Goal: Task Accomplishment & Management: Manage account settings

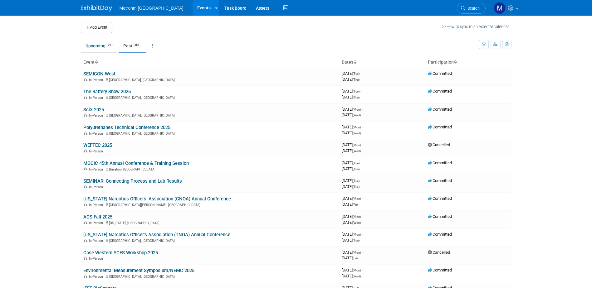
click at [100, 50] on link "Upcoming 24" at bounding box center [99, 46] width 37 height 12
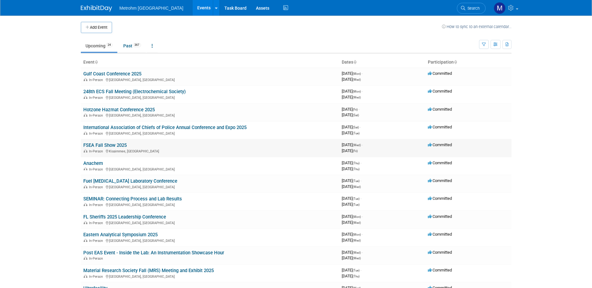
click at [124, 143] on link "FSEA Fall Show 2025" at bounding box center [104, 146] width 43 height 6
click at [91, 163] on link "Anachem" at bounding box center [93, 164] width 20 height 6
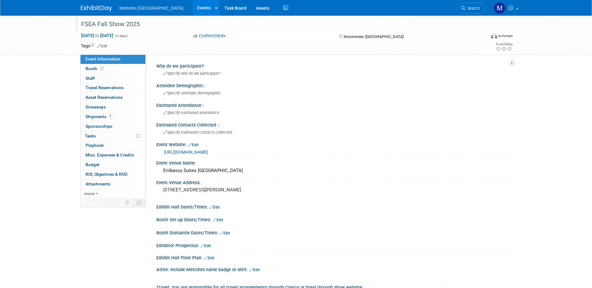
drag, startPoint x: 145, startPoint y: 25, endPoint x: 79, endPoint y: 28, distance: 66.9
click at [79, 28] on div "FSEA Fall Show 2025" at bounding box center [277, 24] width 397 height 11
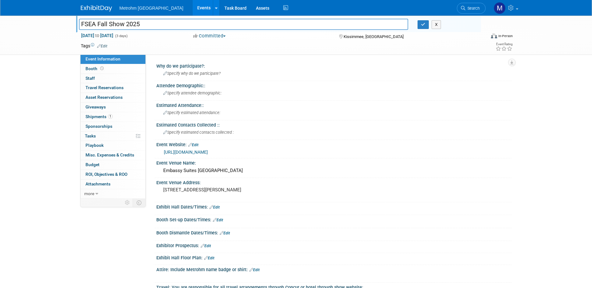
click at [170, 27] on input "FSEA Fall Show 2025" at bounding box center [244, 24] width 330 height 11
click at [436, 29] on button "X" at bounding box center [437, 24] width 10 height 9
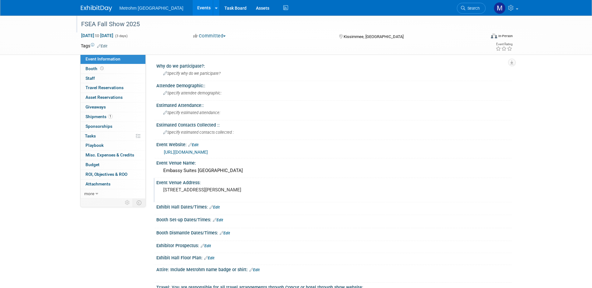
click at [197, 193] on pre "4955 Kyngs Heath Rd, Kissimmee, FL 34746" at bounding box center [230, 190] width 134 height 6
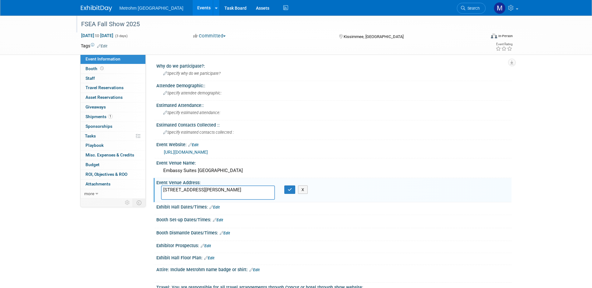
drag, startPoint x: 209, startPoint y: 190, endPoint x: 240, endPoint y: 194, distance: 30.5
click at [240, 194] on textarea "4955 Kyngs Heath Rd, Kissimmee, FL 34746" at bounding box center [218, 193] width 114 height 14
click at [302, 191] on button "X" at bounding box center [303, 190] width 10 height 9
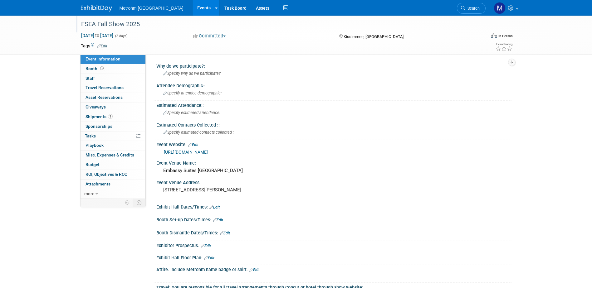
click at [190, 153] on link "https://www.fsea.net/event-6282762" at bounding box center [186, 152] width 44 height 5
click at [111, 120] on link "1 Shipments 1" at bounding box center [113, 116] width 65 height 9
click at [140, 23] on div "Anachem" at bounding box center [277, 24] width 397 height 11
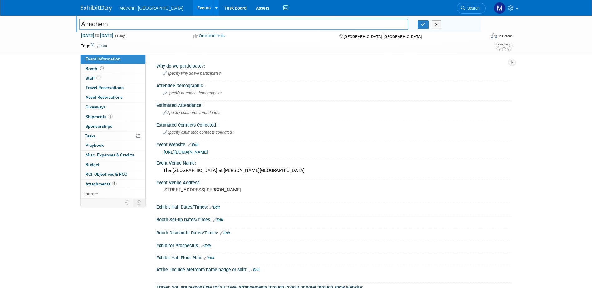
click at [140, 23] on input "Anachem" at bounding box center [244, 24] width 330 height 11
click at [437, 24] on button "X" at bounding box center [437, 24] width 10 height 9
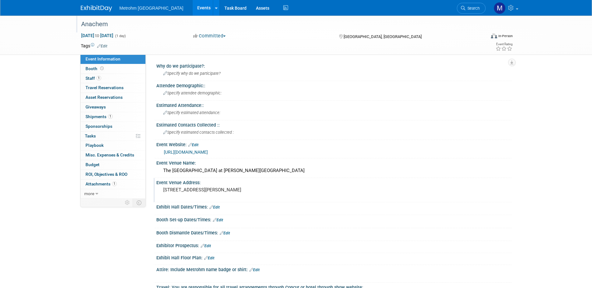
click at [209, 190] on pre "18600 Haggerty Rd, Livonia, MI 48152" at bounding box center [230, 190] width 134 height 6
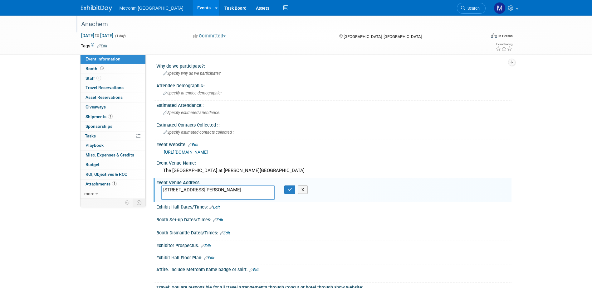
drag, startPoint x: 205, startPoint y: 189, endPoint x: 228, endPoint y: 189, distance: 22.5
click at [228, 189] on textarea "18600 Haggerty Rd, Livonia, MI 48152" at bounding box center [218, 193] width 114 height 14
click at [309, 191] on div "Event Venue Address: 18600 Haggerty Rd, Livonia, MI 48152 18600 Haggerty Rd, Li…" at bounding box center [333, 190] width 358 height 24
click at [306, 190] on button "X" at bounding box center [303, 190] width 10 height 9
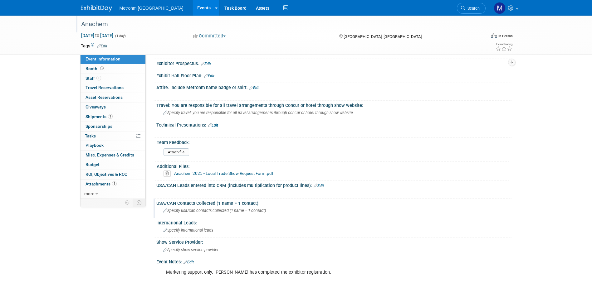
scroll to position [243, 0]
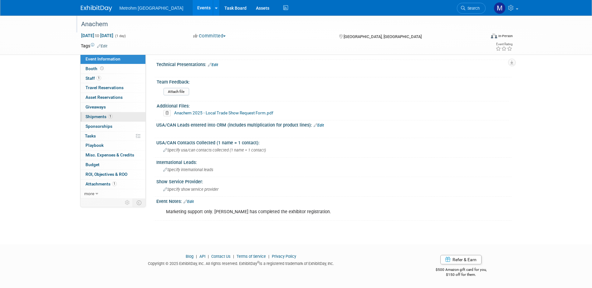
click at [108, 120] on link "1 Shipments 1" at bounding box center [113, 116] width 65 height 9
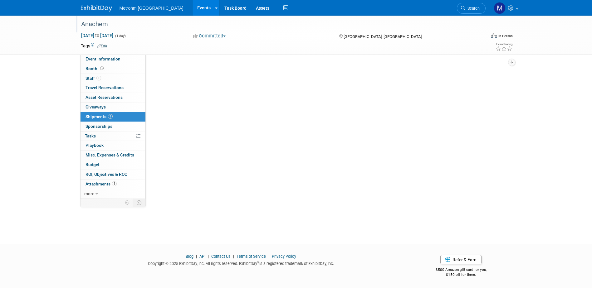
scroll to position [0, 0]
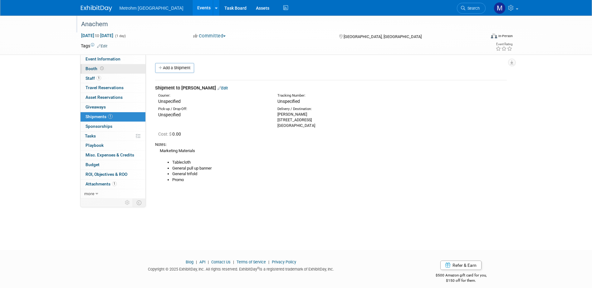
click at [130, 71] on link "Booth" at bounding box center [113, 68] width 65 height 9
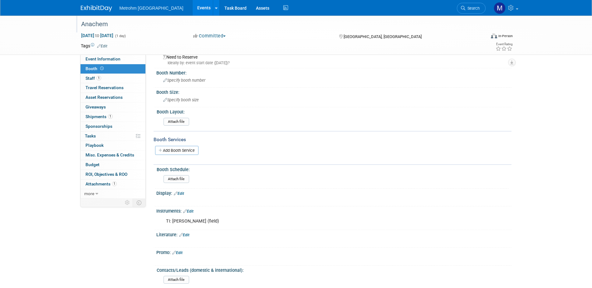
scroll to position [31, 0]
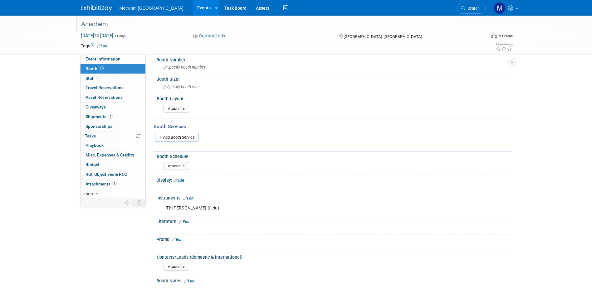
click at [98, 8] on img at bounding box center [96, 8] width 31 height 6
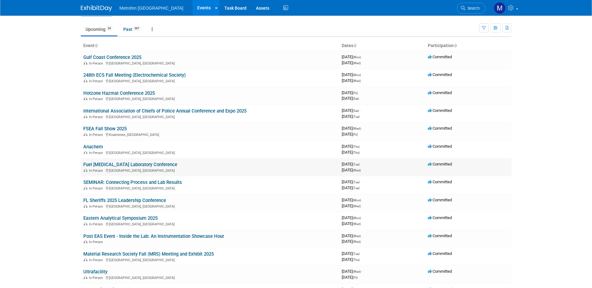
scroll to position [31, 0]
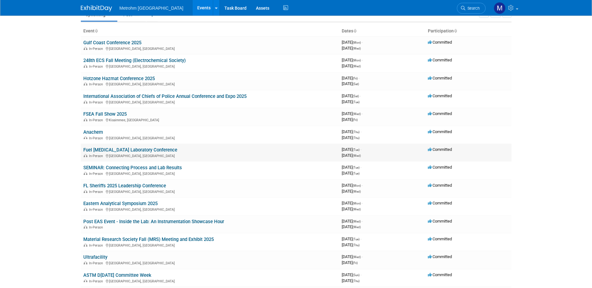
click at [103, 150] on link "Fuel [MEDICAL_DATA] Laboratory Conference" at bounding box center [130, 150] width 94 height 6
click at [116, 187] on link "FL Sheriffs 2025 Leadership Conference" at bounding box center [124, 186] width 83 height 6
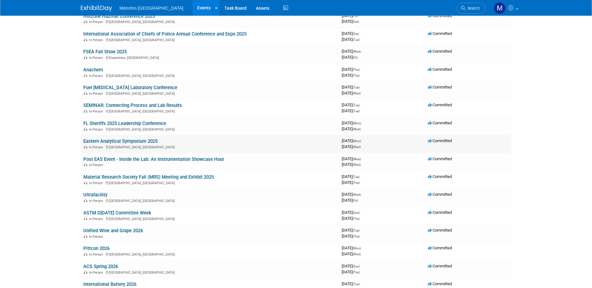
click at [116, 140] on link "Eastern Analytical Symposium 2025" at bounding box center [120, 142] width 74 height 6
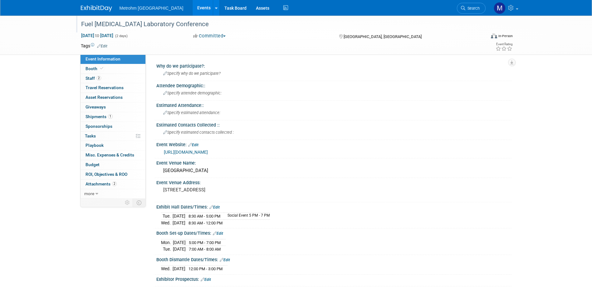
click at [140, 26] on div "Fuel [MEDICAL_DATA] Laboratory Conference" at bounding box center [277, 24] width 397 height 11
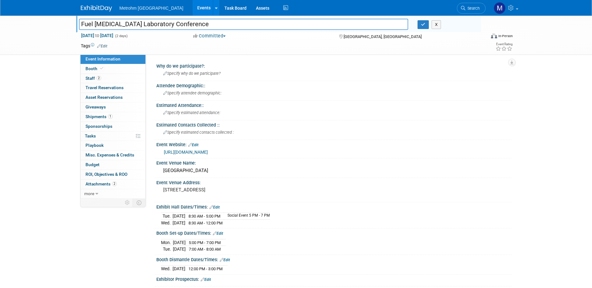
click at [140, 26] on input "Fuel [MEDICAL_DATA] Laboratory Conference" at bounding box center [244, 24] width 330 height 11
click at [437, 25] on button "X" at bounding box center [437, 24] width 10 height 9
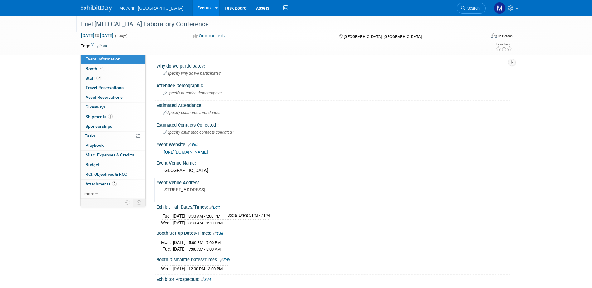
click at [209, 191] on pre "700 Grand Ave, Des Moines, IA 50309" at bounding box center [230, 190] width 134 height 6
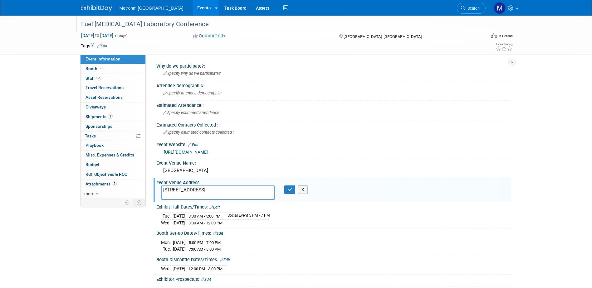
drag, startPoint x: 197, startPoint y: 191, endPoint x: 226, endPoint y: 195, distance: 29.3
click at [226, 195] on textarea "700 Grand Ave, Des Moines, IA 50309" at bounding box center [218, 193] width 114 height 14
click at [308, 190] on button "X" at bounding box center [303, 190] width 10 height 9
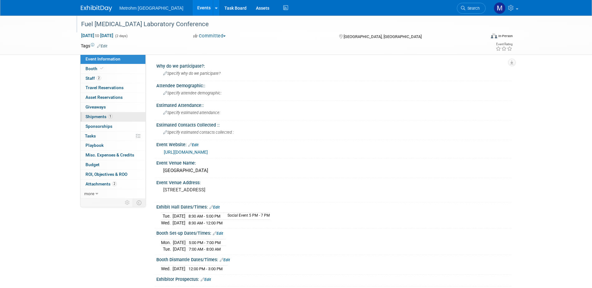
drag, startPoint x: 115, startPoint y: 116, endPoint x: 126, endPoint y: 119, distance: 11.3
click at [115, 116] on link "1 Shipments 1" at bounding box center [113, 116] width 65 height 9
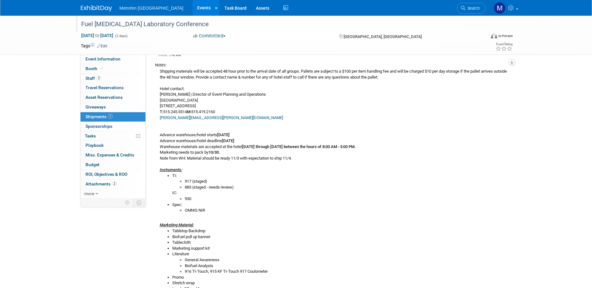
scroll to position [94, 0]
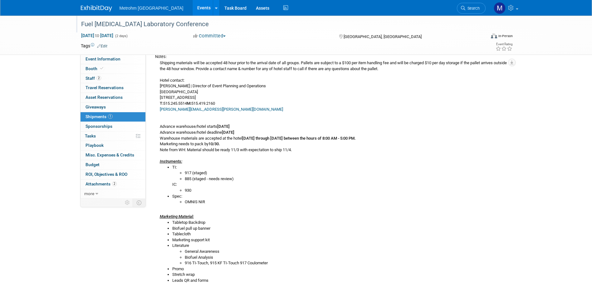
click at [248, 215] on div "Shipping materials will be accepted 48 hour prior to the arrival date of all gr…" at bounding box center [331, 172] width 352 height 224
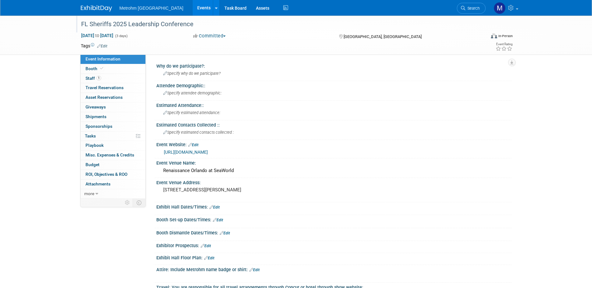
click at [117, 24] on div "FL Sheriffs 2025 Leadership Conference" at bounding box center [277, 24] width 397 height 11
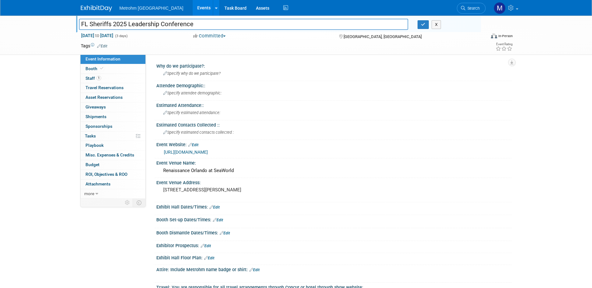
click at [117, 24] on input "FL Sheriffs 2025 Leadership Conference" at bounding box center [244, 24] width 330 height 11
click at [436, 24] on button "X" at bounding box center [437, 24] width 10 height 9
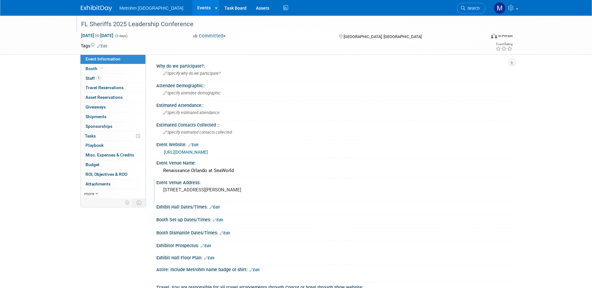
click at [175, 192] on pre "6677 Sea Harbor Dr Orlando, FL" at bounding box center [230, 190] width 134 height 6
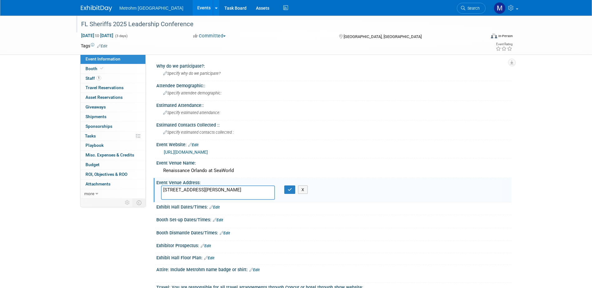
drag, startPoint x: 188, startPoint y: 196, endPoint x: 160, endPoint y: 198, distance: 27.8
click at [160, 198] on div "6677 Sea Harbor Dr Orlando, FL" at bounding box center [217, 193] width 123 height 14
click at [306, 193] on button "X" at bounding box center [303, 190] width 10 height 9
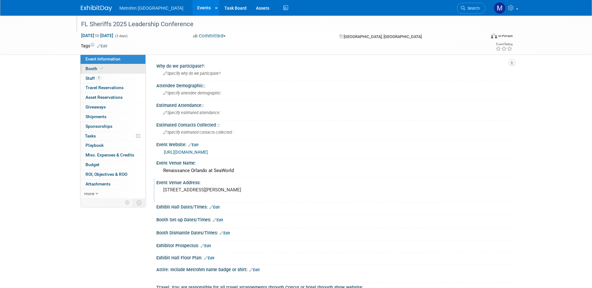
click at [97, 68] on span "Booth" at bounding box center [95, 68] width 19 height 5
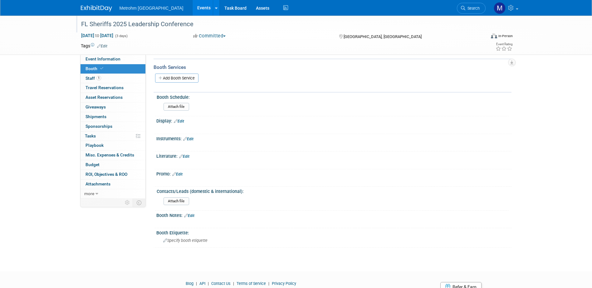
scroll to position [57, 0]
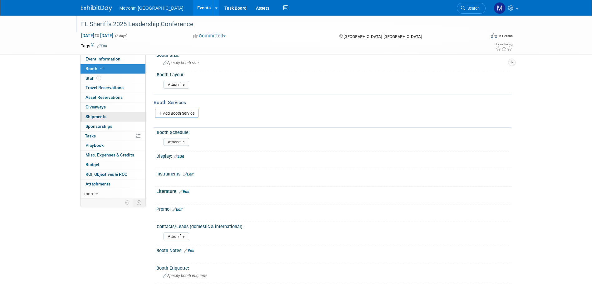
click at [118, 117] on link "0 Shipments 0" at bounding box center [113, 116] width 65 height 9
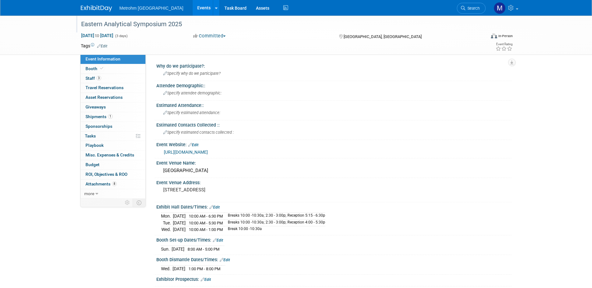
click at [164, 25] on div "Eastern Analytical Symposium 2025" at bounding box center [277, 24] width 397 height 11
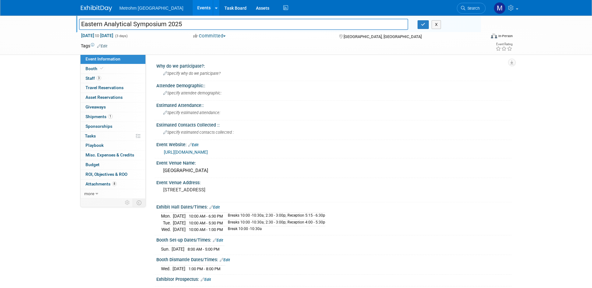
drag, startPoint x: 166, startPoint y: 25, endPoint x: 8, endPoint y: 27, distance: 157.3
click at [8, 27] on div "Eastern Analytical Symposium 2025 Eastern Analytical Symposium 2025 X [DATE] to…" at bounding box center [296, 35] width 592 height 39
drag, startPoint x: 436, startPoint y: 27, endPoint x: 430, endPoint y: 36, distance: 9.7
click at [436, 27] on button "X" at bounding box center [437, 24] width 10 height 9
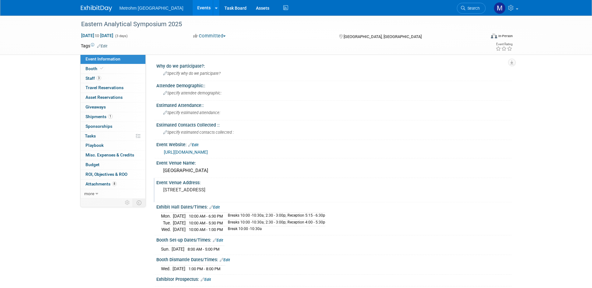
click at [221, 194] on div "[STREET_ADDRESS]" at bounding box center [230, 193] width 139 height 14
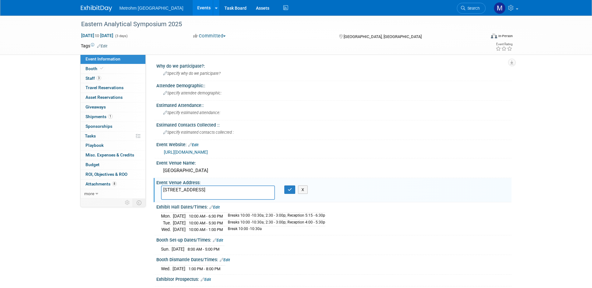
drag, startPoint x: 210, startPoint y: 191, endPoint x: 265, endPoint y: 191, distance: 55.2
click at [265, 191] on textarea "900 Scudders Mill Rd, Plainsboro Township, NJ 08536" at bounding box center [218, 193] width 114 height 14
click at [305, 189] on button "X" at bounding box center [303, 190] width 10 height 9
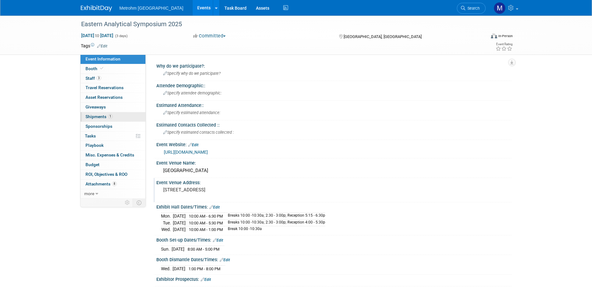
click at [110, 114] on span "1" at bounding box center [110, 116] width 5 height 5
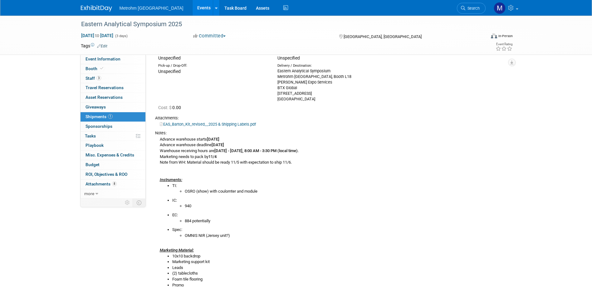
scroll to position [94, 0]
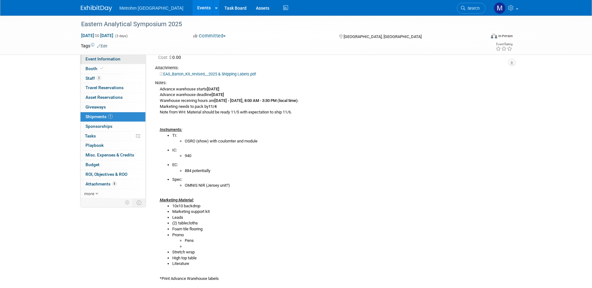
click at [116, 58] on span "Event Information" at bounding box center [103, 58] width 35 height 5
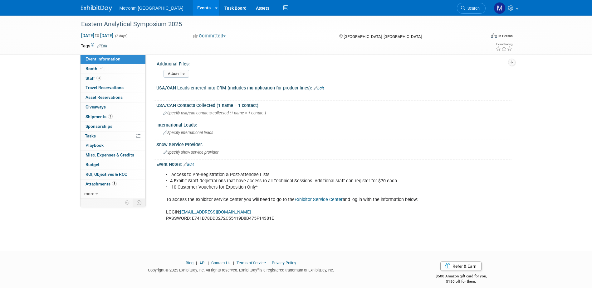
scroll to position [324, 0]
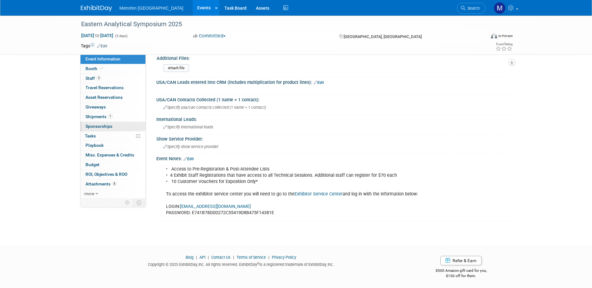
click at [105, 125] on span "Sponsorships 0" at bounding box center [99, 126] width 27 height 5
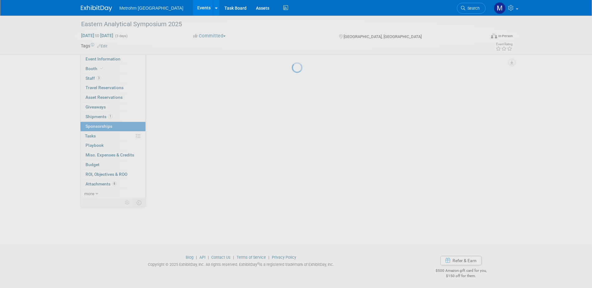
scroll to position [0, 0]
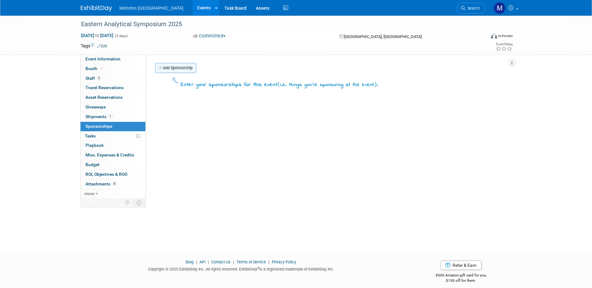
click at [195, 68] on link "Add Sponsorship" at bounding box center [175, 68] width 41 height 10
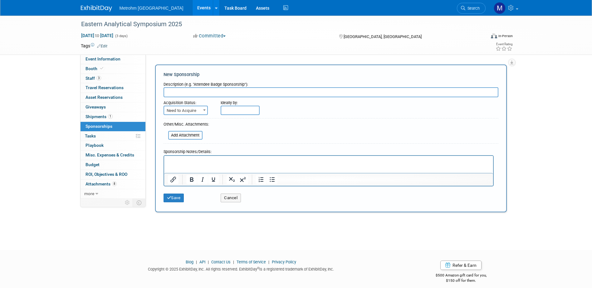
click at [231, 92] on input "text" at bounding box center [331, 92] width 335 height 10
paste input "EAS Gold Medal Award Session Sponsorship"
click at [360, 92] on input "EAS Gold Medal Award Session Sponsorship -" at bounding box center [331, 92] width 335 height 10
paste input "Society for Applied Spectroscopy, New York Section"
drag, startPoint x: 359, startPoint y: 91, endPoint x: 338, endPoint y: 93, distance: 20.9
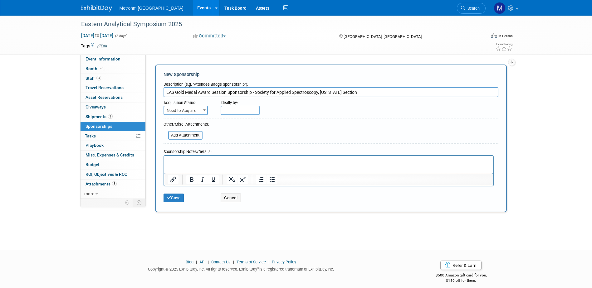
click at [338, 93] on input "EAS Gold Medal Award Session Sponsorship - Society for Applied Spectroscopy, Ne…" at bounding box center [331, 92] width 335 height 10
click at [339, 92] on input "EAS Gold Medal Award Session Sponsorship - Society for Applied Spectroscopy, Ne…" at bounding box center [331, 92] width 335 height 10
drag, startPoint x: 341, startPoint y: 93, endPoint x: 322, endPoint y: 91, distance: 19.1
click at [322, 91] on input "EAS Gold Medal Award Session Sponsorship - Society for Applied Spectroscopy, Ne…" at bounding box center [331, 92] width 335 height 10
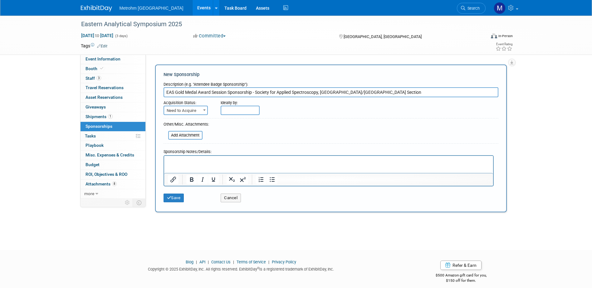
type input "EAS Gold Medal Award Session Sponsorship - Society for Applied Spectroscopy, NY…"
drag, startPoint x: 207, startPoint y: 112, endPoint x: 204, endPoint y: 111, distance: 3.4
click at [205, 111] on span at bounding box center [204, 110] width 6 height 8
select select "2"
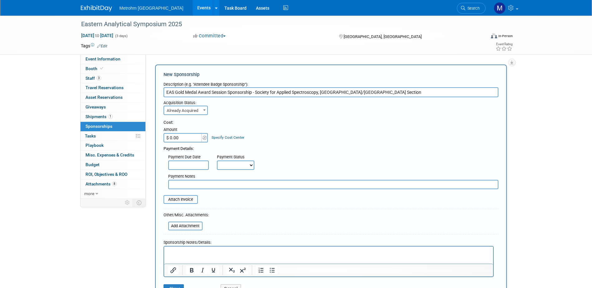
click at [188, 138] on input "$ 0.00" at bounding box center [183, 137] width 39 height 9
type input "$ 1,000.00"
click at [185, 201] on input "file" at bounding box center [160, 199] width 74 height 7
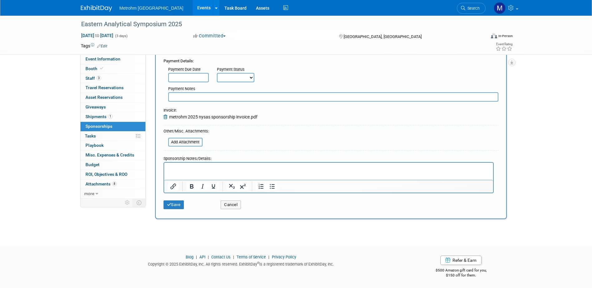
scroll to position [89, 0]
drag, startPoint x: 354, startPoint y: 323, endPoint x: 190, endPoint y: 164, distance: 228.9
click at [190, 164] on html at bounding box center [328, 166] width 329 height 9
click at [179, 206] on button "Save" at bounding box center [174, 204] width 21 height 9
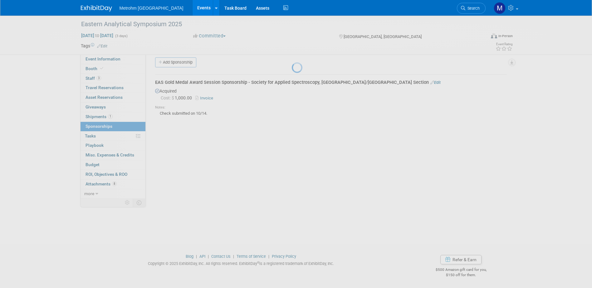
scroll to position [6, 0]
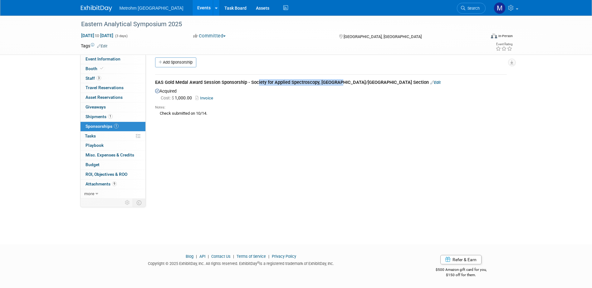
drag, startPoint x: 156, startPoint y: 83, endPoint x: 246, endPoint y: 84, distance: 89.3
click at [246, 84] on div "EAS Gold Medal Award Session Sponsorship - Society for Applied Spectroscopy, NY…" at bounding box center [331, 83] width 352 height 8
drag, startPoint x: 246, startPoint y: 84, endPoint x: 233, endPoint y: 82, distance: 12.9
click at [233, 82] on div "EAS Gold Medal Award Session Sponsorship - Society for Applied Spectroscopy, NY…" at bounding box center [331, 83] width 352 height 8
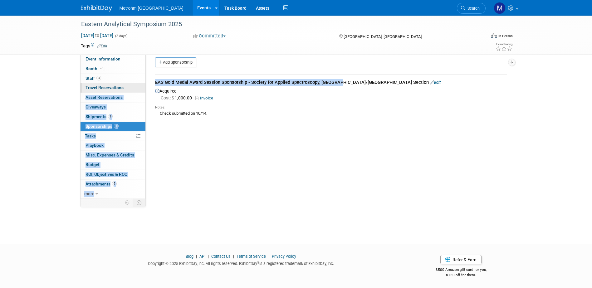
drag, startPoint x: 246, startPoint y: 83, endPoint x: 136, endPoint y: 85, distance: 109.9
click at [136, 85] on div "Event Information Event Info Booth Booth 3 Staff 3 Staff 0 Travel Reservations …" at bounding box center [296, 101] width 440 height 183
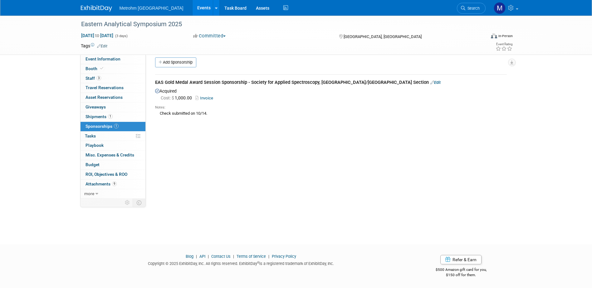
click at [252, 83] on div "EAS Gold Medal Award Session Sponsorship - Society for Applied Spectroscopy, NY…" at bounding box center [331, 83] width 352 height 8
drag, startPoint x: 237, startPoint y: 83, endPoint x: 152, endPoint y: 82, distance: 84.9
click at [152, 82] on div "EAS Gold Medal Award Session Sponsorship - Society for Applied Spectroscopy, NY…" at bounding box center [330, 96] width 361 height 55
copy div "EAS Gold Medal Award Session Sponsorship"
click at [226, 78] on td "EAS Gold Medal Award Session Sponsorship - Society for Applied Spectroscopy, NY…" at bounding box center [331, 99] width 352 height 48
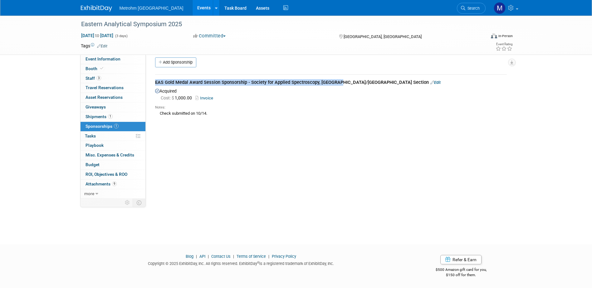
copy div "EAS Gold Medal Award Session Sponsorship"
click at [166, 144] on div "Why do we participate?: Specify why do we participate? Attendee Demographic:: S…" at bounding box center [329, 121] width 366 height 144
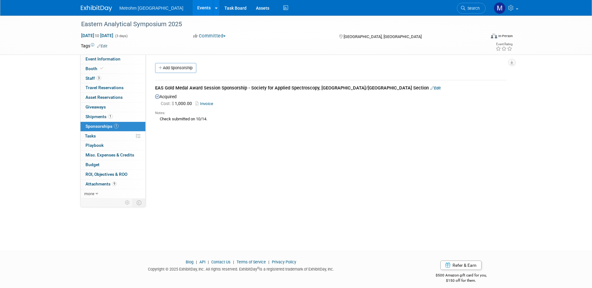
click at [89, 9] on img at bounding box center [96, 8] width 31 height 6
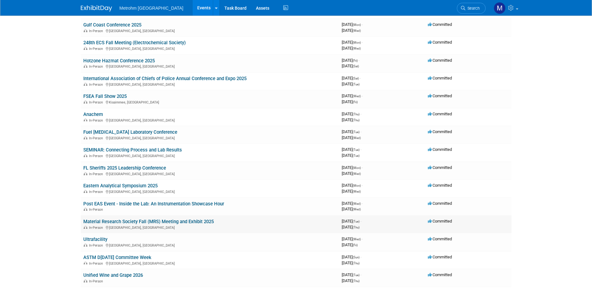
scroll to position [62, 0]
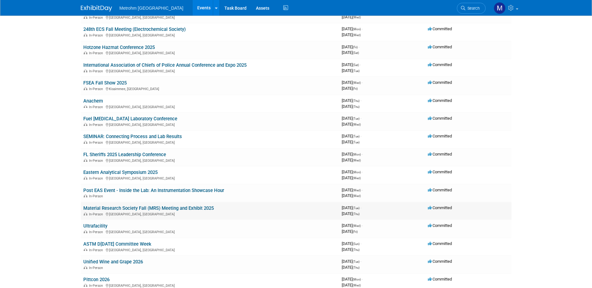
click at [115, 209] on link "Material Research Society Fall (MRS) Meeting and Exhibit 2025" at bounding box center [148, 209] width 130 height 6
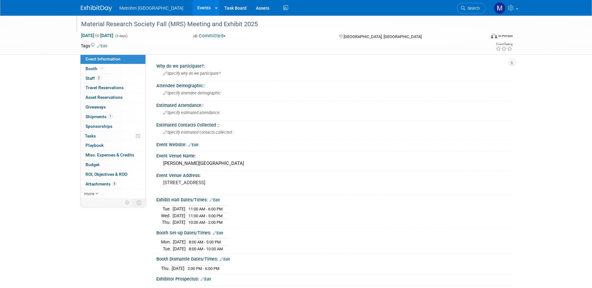
click at [167, 25] on div "Material Research Society Fall (MRS) Meeting and Exhibit 2025" at bounding box center [277, 24] width 397 height 11
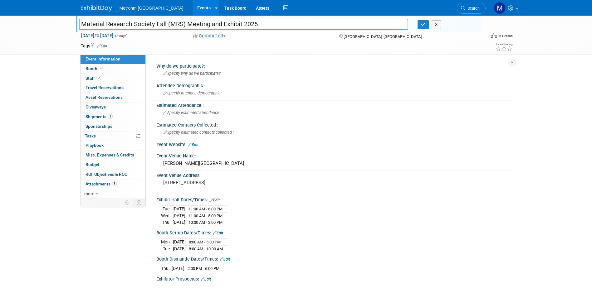
drag, startPoint x: 165, startPoint y: 22, endPoint x: 43, endPoint y: 26, distance: 122.4
click at [43, 26] on div "Material Research Society Fall (MRS) Meeting and Exhibit 2025 Material Research…" at bounding box center [296, 35] width 592 height 39
click at [439, 27] on button "X" at bounding box center [437, 24] width 10 height 9
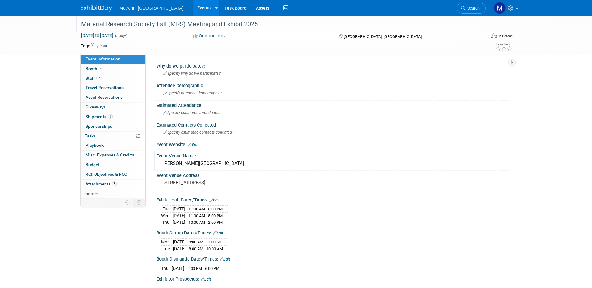
click at [191, 165] on div "[PERSON_NAME][GEOGRAPHIC_DATA]" at bounding box center [334, 164] width 346 height 10
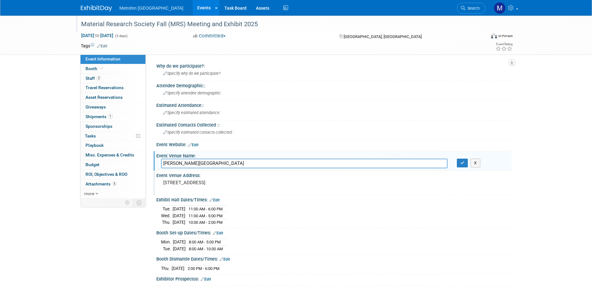
click at [198, 181] on pre "[STREET_ADDRESS]" at bounding box center [230, 183] width 134 height 6
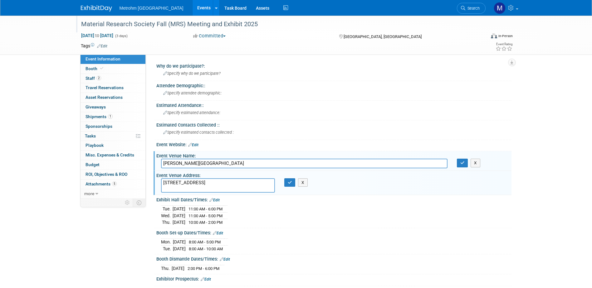
drag, startPoint x: 198, startPoint y: 184, endPoint x: 221, endPoint y: 184, distance: 23.1
click at [221, 184] on textarea "900 Boylston St, Boston, MA 02115" at bounding box center [218, 186] width 114 height 14
click at [304, 183] on button "X" at bounding box center [303, 183] width 10 height 9
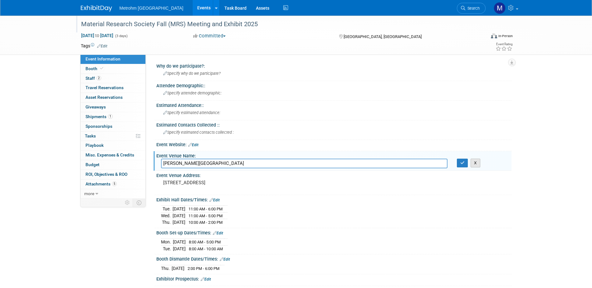
click at [477, 165] on button "X" at bounding box center [476, 163] width 10 height 9
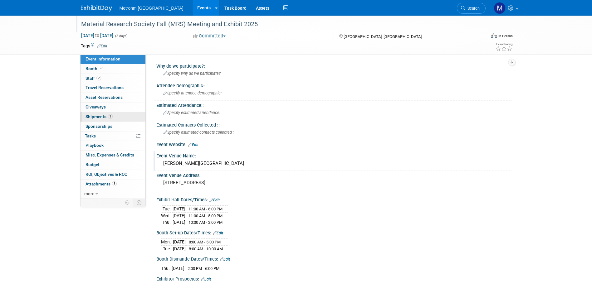
click at [121, 116] on link "1 Shipments 1" at bounding box center [113, 116] width 65 height 9
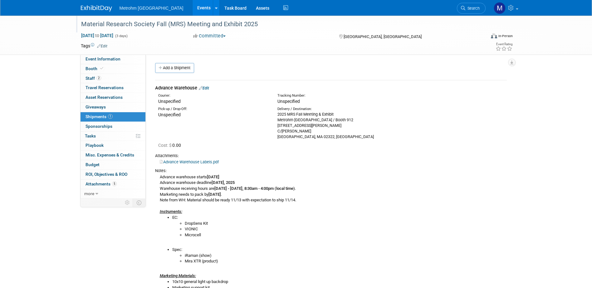
scroll to position [31, 0]
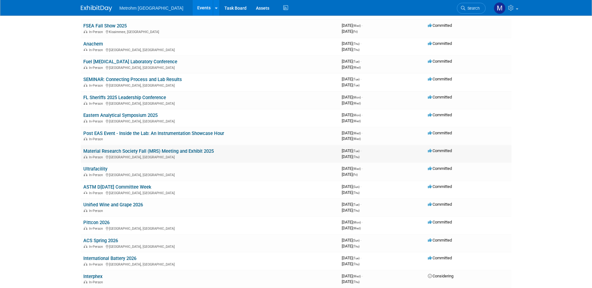
scroll to position [122, 0]
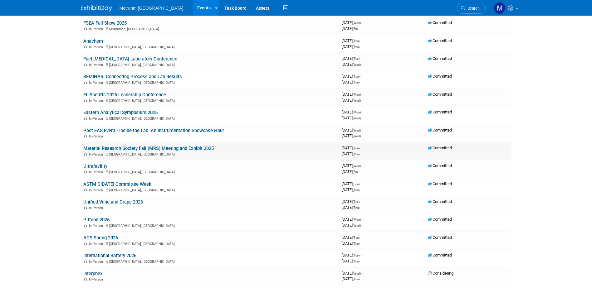
click at [100, 150] on link "Material Research Society Fall (MRS) Meeting and Exhibit 2025" at bounding box center [148, 149] width 130 height 6
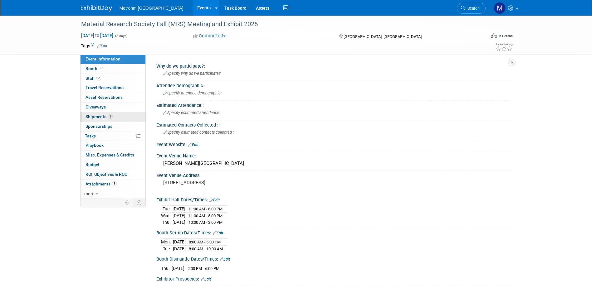
click at [115, 117] on link "1 Shipments 1" at bounding box center [113, 116] width 65 height 9
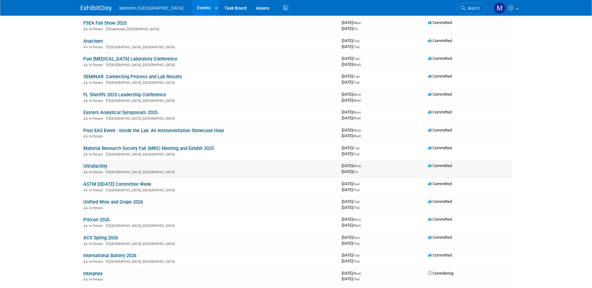
click at [95, 165] on link "Ultrafacility" at bounding box center [95, 167] width 24 height 6
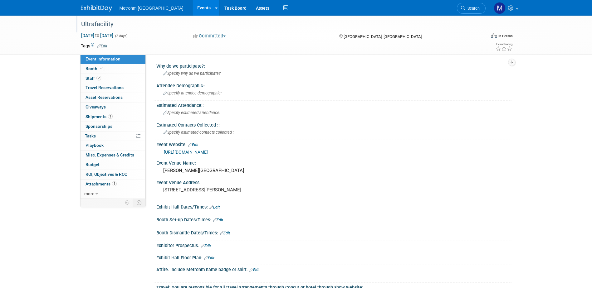
click at [113, 25] on div "Ultrafacility" at bounding box center [277, 24] width 397 height 11
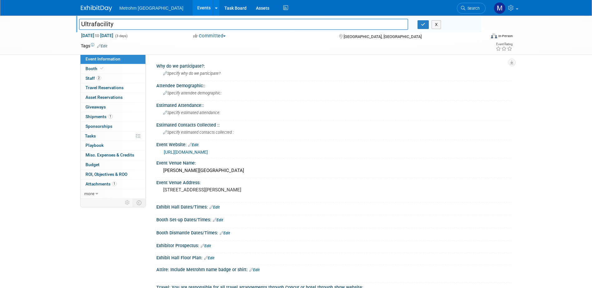
click at [113, 25] on input "Ultrafacility" at bounding box center [244, 24] width 330 height 11
click at [433, 22] on button "X" at bounding box center [437, 24] width 10 height 9
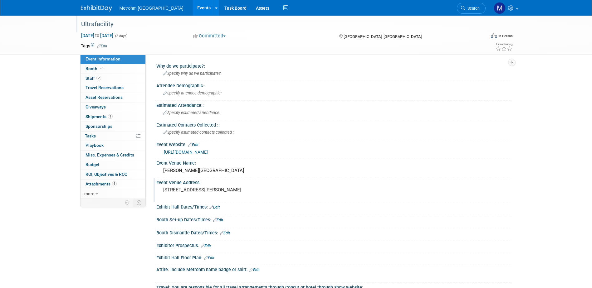
click at [216, 191] on pre "304 E Cesar Chavez St, Austin, TX 78701" at bounding box center [230, 190] width 134 height 6
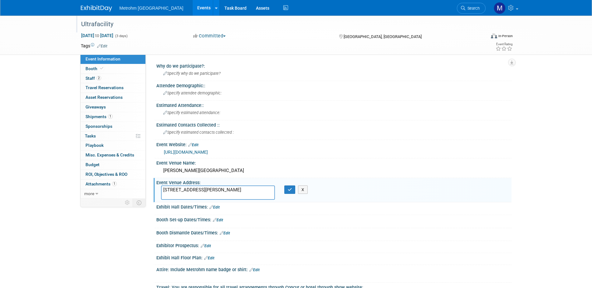
drag, startPoint x: 213, startPoint y: 190, endPoint x: 232, endPoint y: 191, distance: 19.7
click at [232, 191] on textarea "304 E Cesar Chavez St, Austin, TX 78701" at bounding box center [218, 193] width 114 height 14
click at [306, 190] on button "X" at bounding box center [303, 190] width 10 height 9
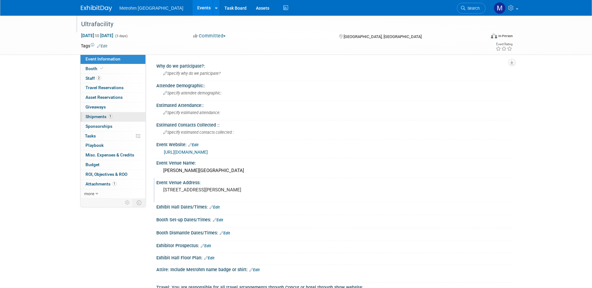
click at [127, 115] on link "1 Shipments 1" at bounding box center [113, 116] width 65 height 9
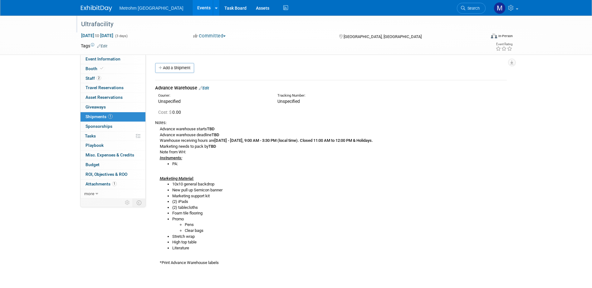
click at [208, 88] on link "Edit" at bounding box center [204, 88] width 10 height 5
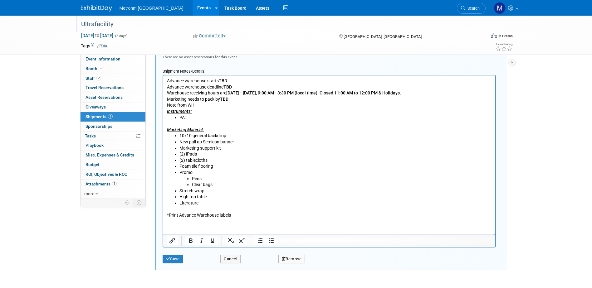
scroll to position [228, 0]
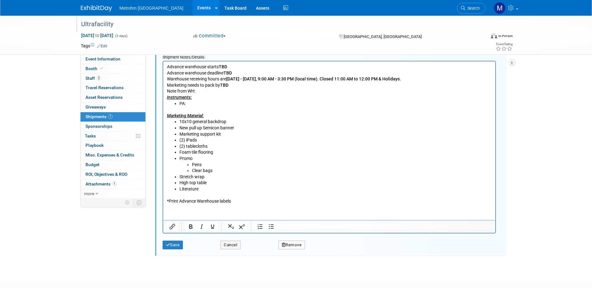
click at [179, 104] on li "PA:" at bounding box center [335, 104] width 312 height 6
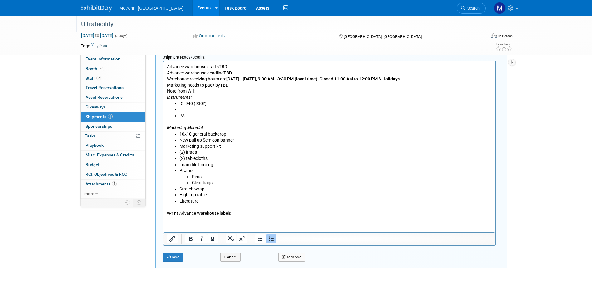
click at [219, 101] on li "IC: 940 (930?)" at bounding box center [335, 104] width 312 height 6
click at [218, 112] on ul "IC: 940 (930?), 858 Autosampler PA:" at bounding box center [329, 110] width 325 height 18
click at [218, 109] on li "Rich Text Area. Press ALT-0 for help." at bounding box center [335, 110] width 312 height 6
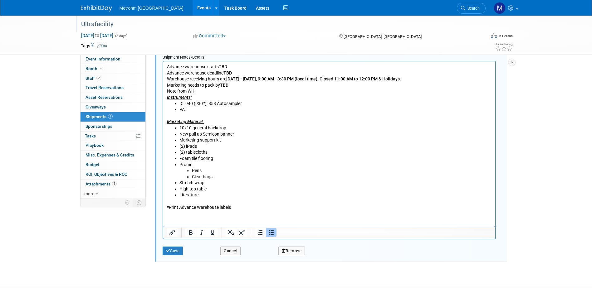
click at [218, 109] on li "PA:" at bounding box center [335, 110] width 312 height 6
click at [178, 252] on button "Save" at bounding box center [173, 251] width 21 height 9
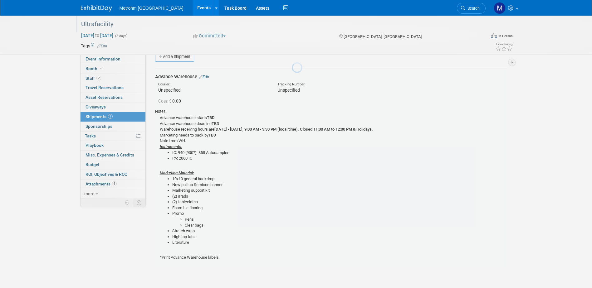
scroll to position [9, 0]
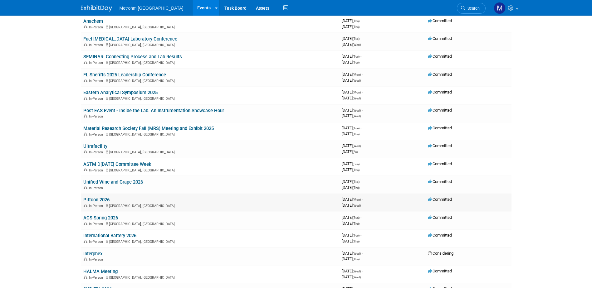
scroll to position [154, 0]
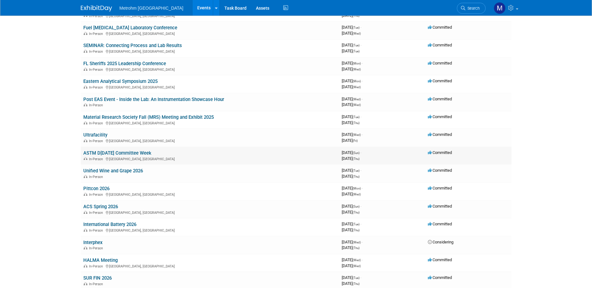
click at [110, 153] on link "ASTM D[DATE] Committee Week" at bounding box center [117, 153] width 68 height 6
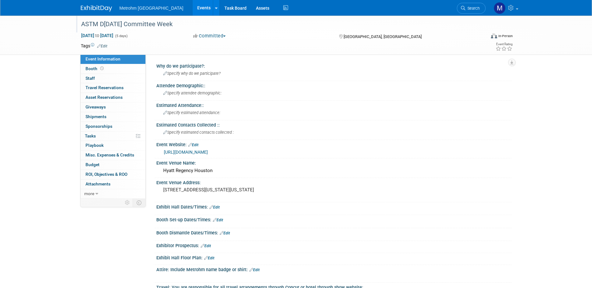
click at [84, 24] on div "ASTM D[DATE] Committee Week" at bounding box center [277, 24] width 397 height 11
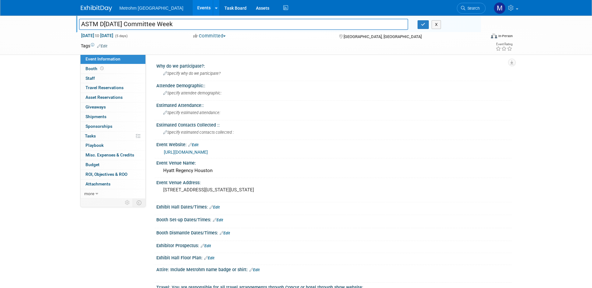
click at [84, 24] on input "ASTM D[DATE] Committee Week" at bounding box center [244, 24] width 330 height 11
click at [439, 23] on button "X" at bounding box center [437, 24] width 10 height 9
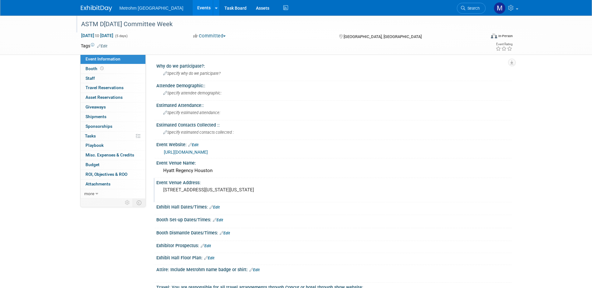
click at [180, 193] on pre "1200 Louisiana St Houston, Texas 77002" at bounding box center [230, 190] width 134 height 6
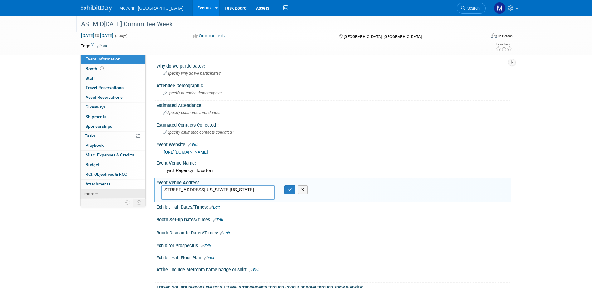
drag, startPoint x: 196, startPoint y: 196, endPoint x: 144, endPoint y: 196, distance: 51.2
click at [144, 196] on div "Event Information Event Info Booth Booth 0 Staff 0 Staff 0 Travel Reservations …" at bounding box center [296, 242] width 440 height 453
click at [86, 11] on img at bounding box center [96, 8] width 31 height 6
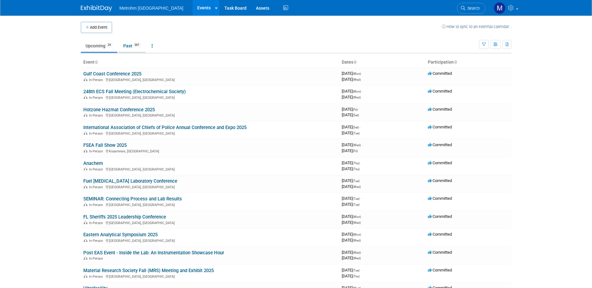
click at [134, 40] on link "Past 367" at bounding box center [132, 46] width 27 height 12
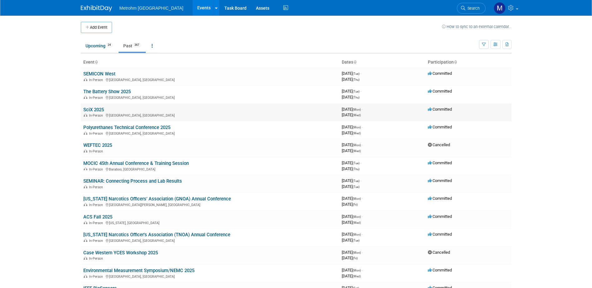
click at [95, 114] on span "In-Person" at bounding box center [97, 116] width 16 height 4
click at [94, 108] on link "SciX 2025" at bounding box center [93, 110] width 21 height 6
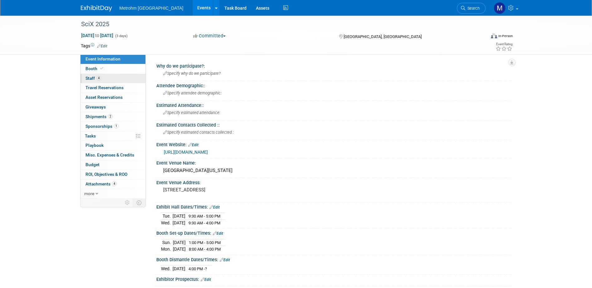
click at [97, 82] on link "4 Staff 4" at bounding box center [113, 78] width 65 height 9
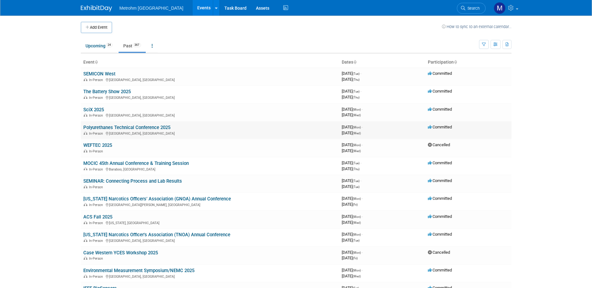
click at [111, 129] on link "Polyurethanes Technical Conference 2025" at bounding box center [126, 128] width 87 height 6
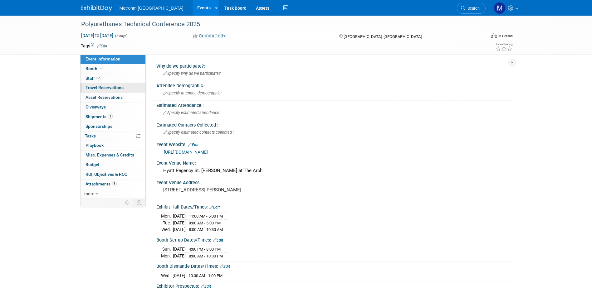
click at [104, 85] on span "Travel Reservations 0" at bounding box center [105, 87] width 38 height 5
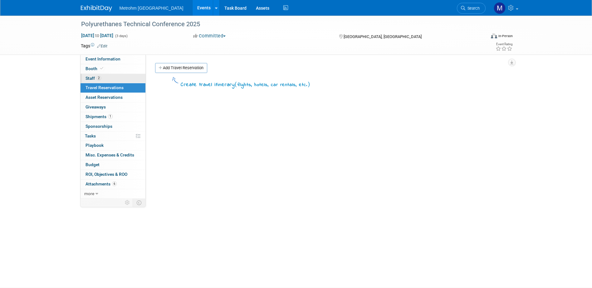
click at [104, 77] on link "2 Staff 2" at bounding box center [113, 78] width 65 height 9
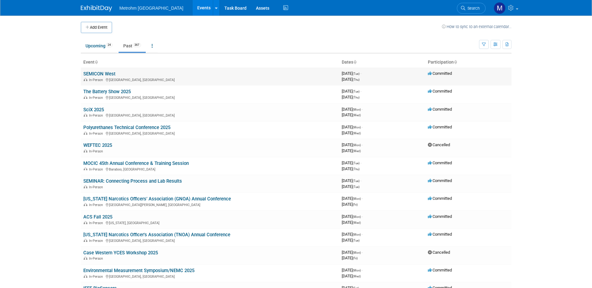
click at [109, 74] on link "SEMICON West" at bounding box center [99, 74] width 32 height 6
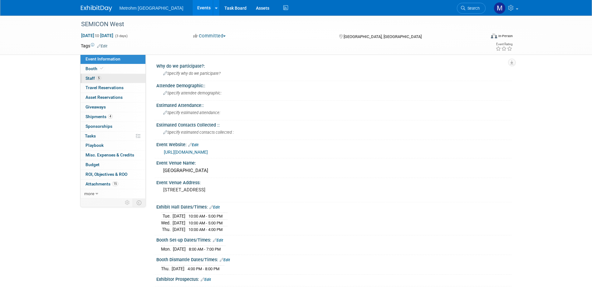
click at [102, 77] on link "5 Staff 5" at bounding box center [113, 78] width 65 height 9
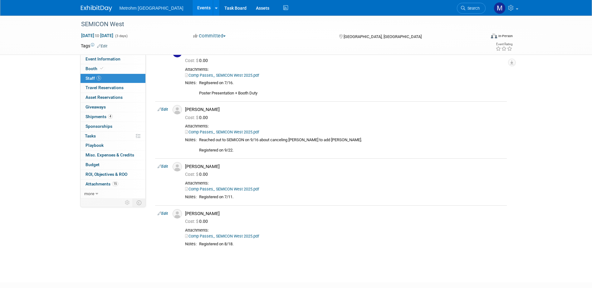
scroll to position [94, 0]
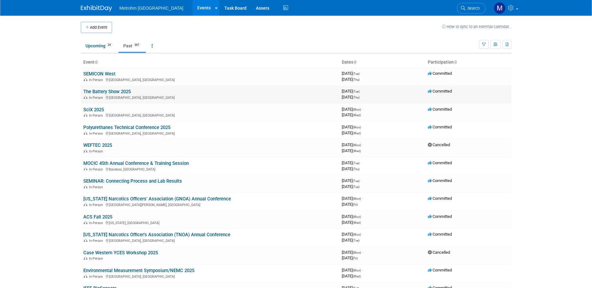
click at [125, 90] on link "The Battery Show 2025" at bounding box center [106, 92] width 47 height 6
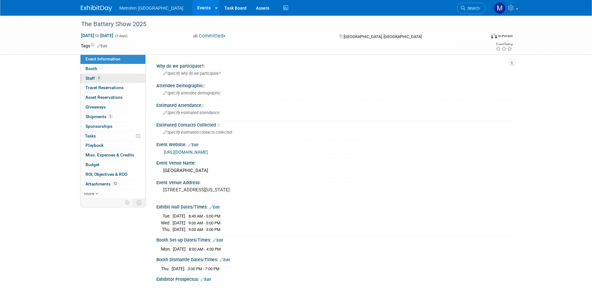
click at [86, 75] on link "3 Staff 3" at bounding box center [113, 78] width 65 height 9
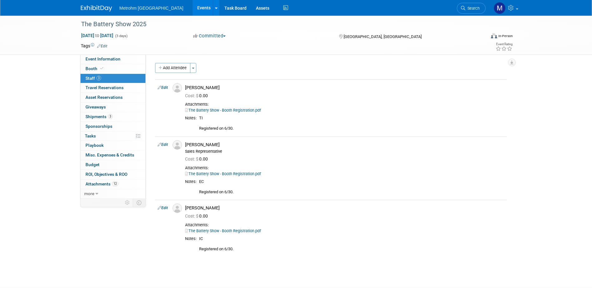
click at [100, 5] on link at bounding box center [100, 5] width 39 height 5
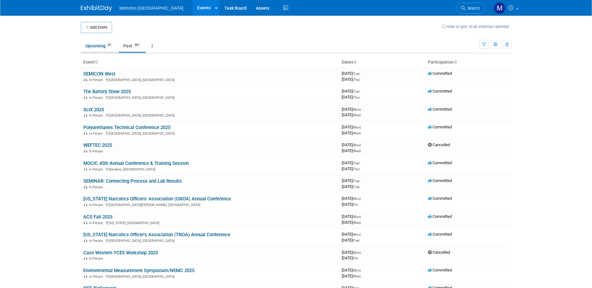
click at [102, 49] on link "Upcoming 24" at bounding box center [99, 46] width 37 height 12
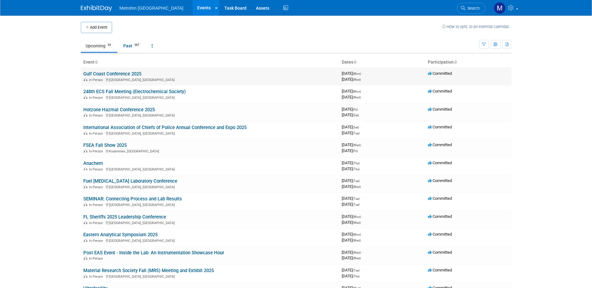
click at [105, 76] on link "Gulf Coast Conference 2025" at bounding box center [112, 74] width 58 height 6
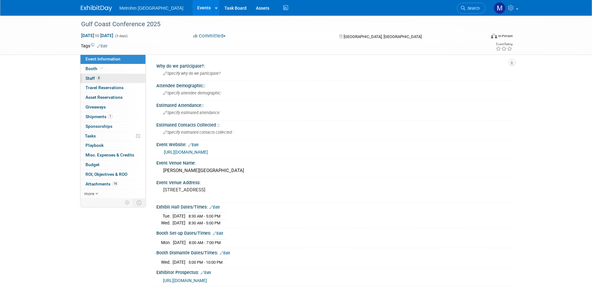
click at [109, 75] on link "8 Staff 8" at bounding box center [113, 78] width 65 height 9
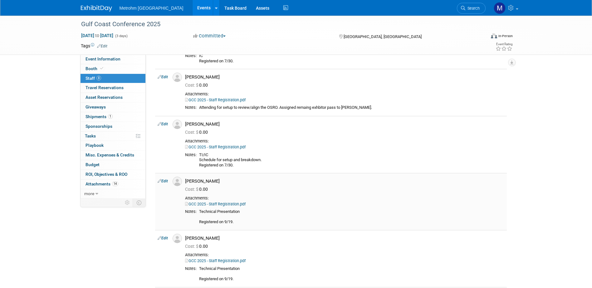
scroll to position [31, 0]
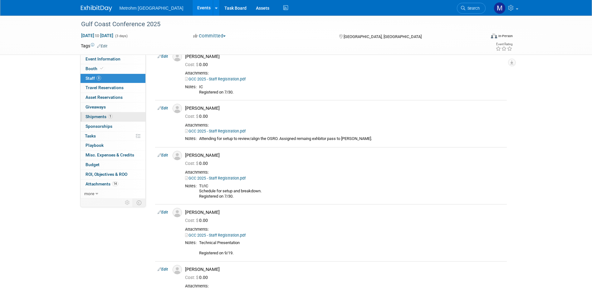
click at [132, 117] on link "1 Shipments 1" at bounding box center [113, 116] width 65 height 9
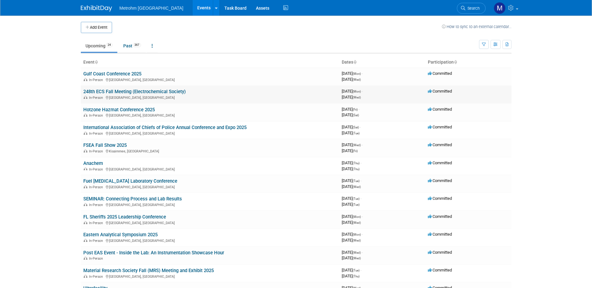
click at [110, 92] on link "248th ECS Fall Meeting (Electrochemical Society)" at bounding box center [134, 92] width 102 height 6
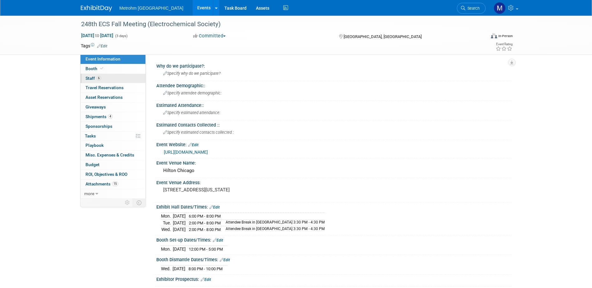
click at [114, 80] on link "6 Staff 6" at bounding box center [113, 78] width 65 height 9
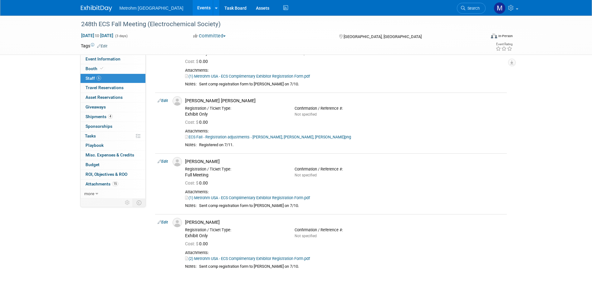
scroll to position [187, 0]
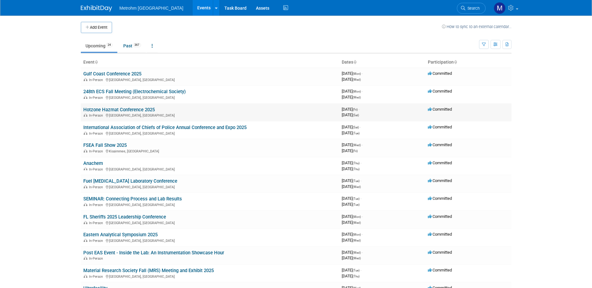
click at [124, 110] on link "Hotzone Hazmat Conference 2025" at bounding box center [118, 110] width 71 height 6
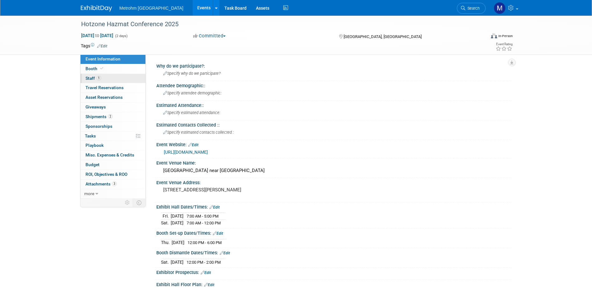
click at [102, 76] on link "1 Staff 1" at bounding box center [113, 78] width 65 height 9
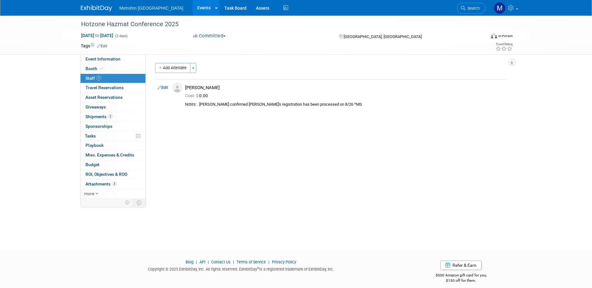
drag, startPoint x: 15, startPoint y: 2, endPoint x: 259, endPoint y: 236, distance: 338.4
click at [259, 236] on div "Hotzone Hazmat Conference 2025 [DATE] to [DATE] (2 days) [DATE] to [DATE] Commi…" at bounding box center [296, 127] width 592 height 223
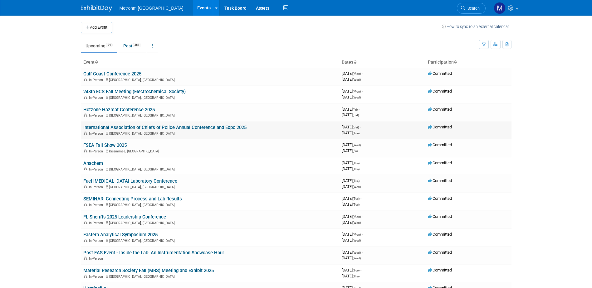
click at [133, 125] on link "International Association of Chiefs of Police Annual Conference and Expo 2025" at bounding box center [164, 128] width 163 height 6
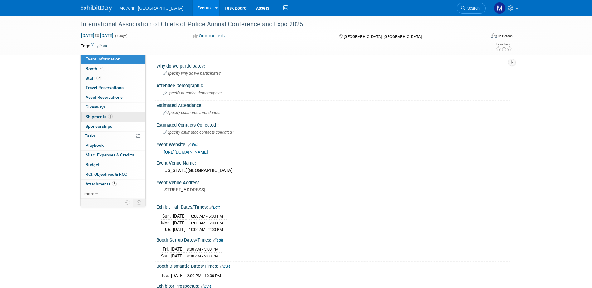
click at [122, 118] on link "1 Shipments 1" at bounding box center [113, 116] width 65 height 9
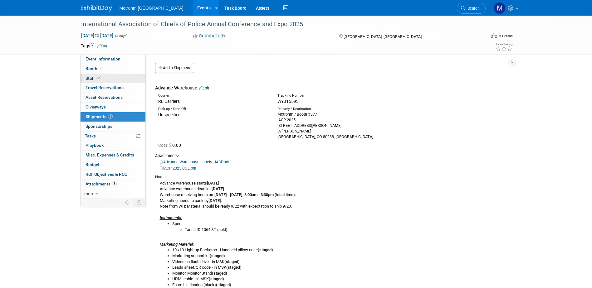
click at [120, 81] on link "2 Staff 2" at bounding box center [113, 78] width 65 height 9
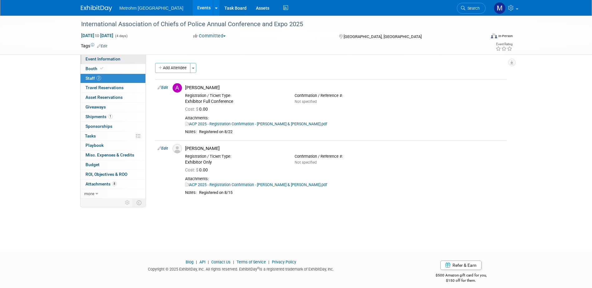
click at [114, 61] on span "Event Information" at bounding box center [103, 58] width 35 height 5
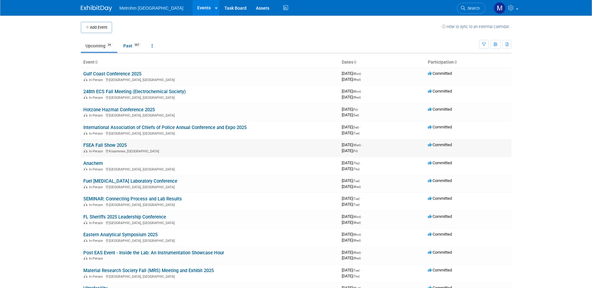
click at [106, 145] on link "FSEA Fall Show 2025" at bounding box center [104, 146] width 43 height 6
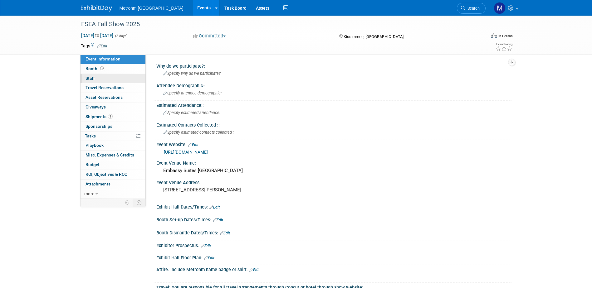
click at [99, 81] on link "0 Staff 0" at bounding box center [113, 78] width 65 height 9
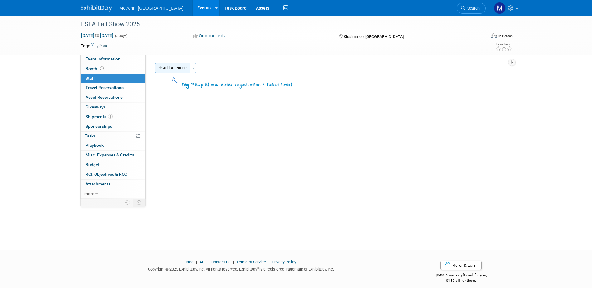
click at [182, 71] on button "Add Attendee" at bounding box center [172, 68] width 35 height 10
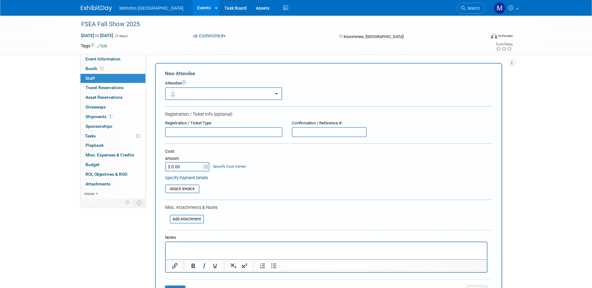
click at [214, 136] on input "text" at bounding box center [223, 132] width 117 height 10
click at [197, 99] on button "button" at bounding box center [223, 93] width 117 height 13
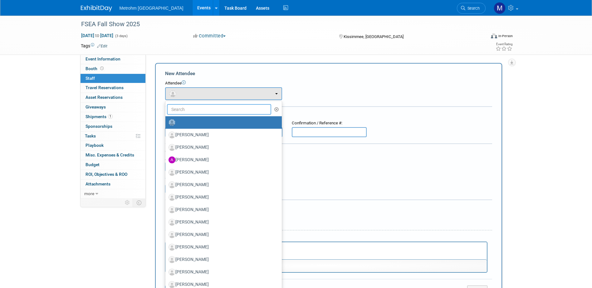
click at [189, 108] on input "text" at bounding box center [219, 109] width 105 height 11
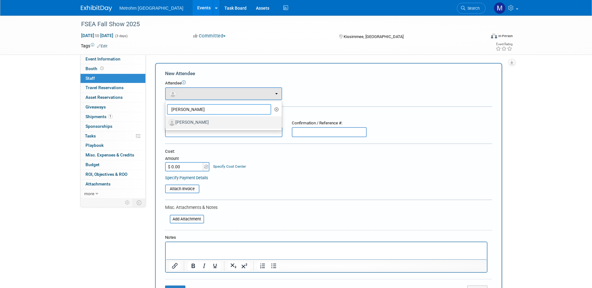
type input "dylan"
click at [194, 123] on label "Dylan Lyon" at bounding box center [222, 123] width 107 height 10
click at [166, 123] on input "Dylan Lyon" at bounding box center [164, 122] width 4 height 4
select select "a8ffd101-41c1-41bc-8cbc-ee37c2cb41d9"
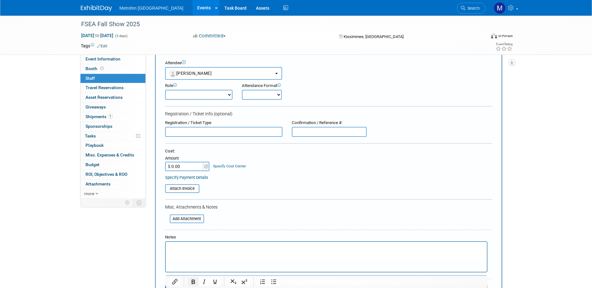
scroll to position [31, 0]
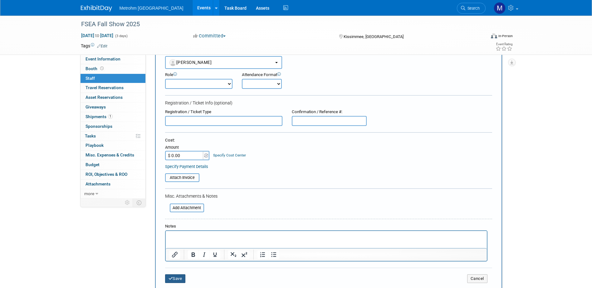
click at [167, 282] on button "Save" at bounding box center [175, 279] width 21 height 9
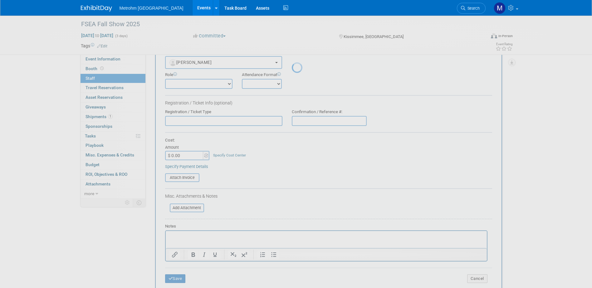
scroll to position [6, 0]
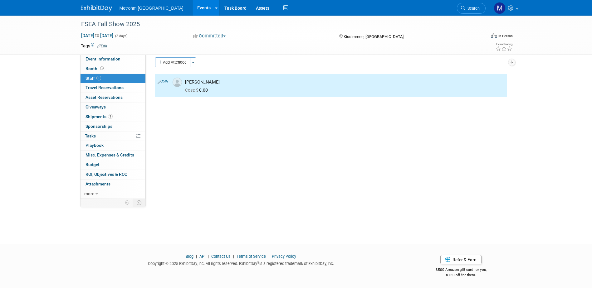
click at [181, 69] on div "Add Attendee Toggle Dropdown Quick -Tag Attendees Apply X (me) select all cancel" at bounding box center [331, 77] width 352 height 40
click at [183, 63] on button "Add Attendee" at bounding box center [172, 62] width 35 height 10
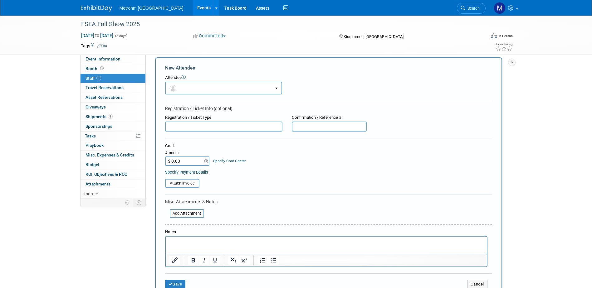
scroll to position [0, 0]
click at [195, 125] on input "text" at bounding box center [223, 127] width 117 height 10
click at [193, 91] on button "button" at bounding box center [223, 88] width 117 height 13
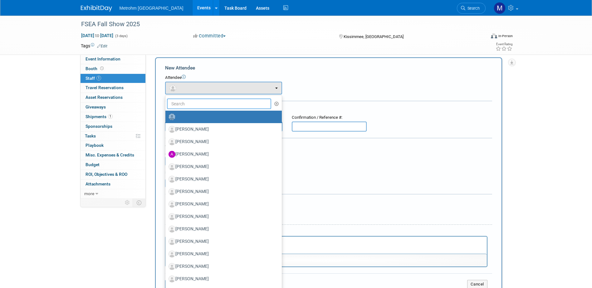
click at [191, 103] on input "text" at bounding box center [219, 104] width 105 height 11
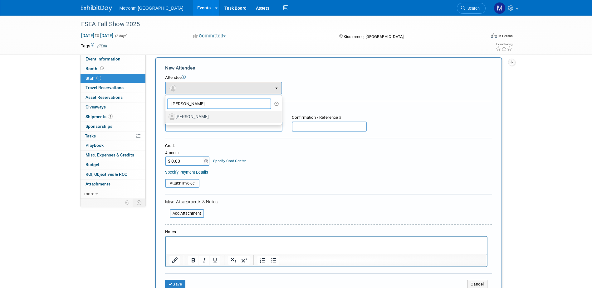
type input "matt pan"
click at [193, 120] on label "Matt Pant" at bounding box center [222, 117] width 107 height 10
click at [166, 118] on input "Matt Pant" at bounding box center [164, 116] width 4 height 4
select select "efefa8a1-ecff-4a66-b198-6e08ba95a441"
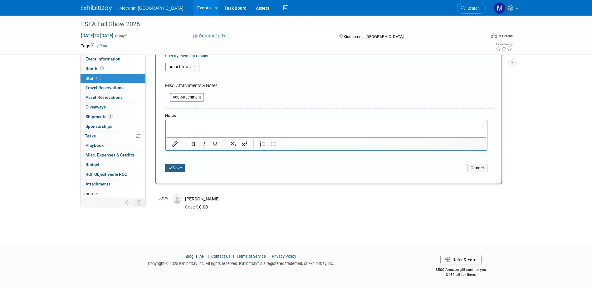
click at [179, 167] on button "Save" at bounding box center [175, 168] width 21 height 9
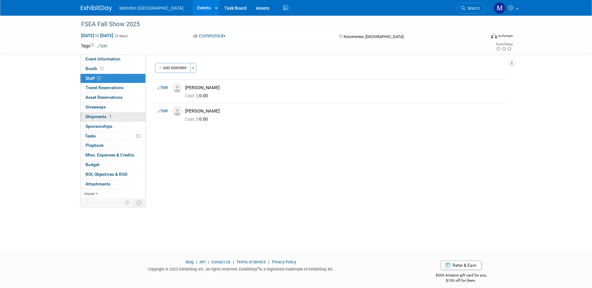
click at [105, 120] on link "1 Shipments 1" at bounding box center [113, 116] width 65 height 9
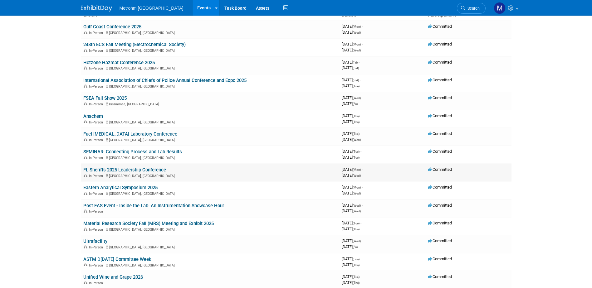
scroll to position [62, 0]
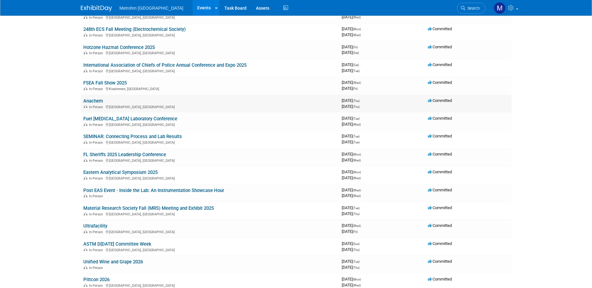
click at [100, 102] on link "Anachem" at bounding box center [93, 101] width 20 height 6
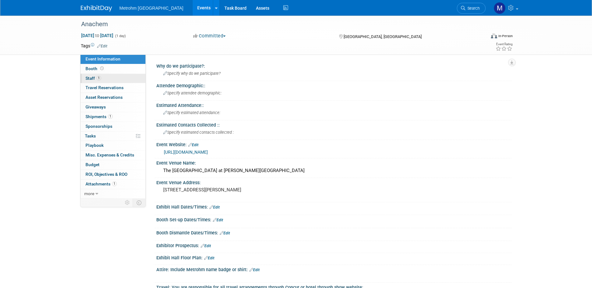
click at [109, 78] on link "1 Staff 1" at bounding box center [113, 78] width 65 height 9
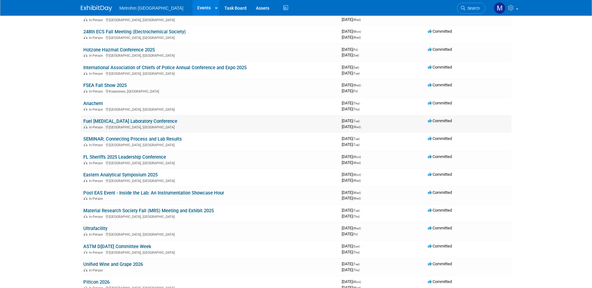
click at [109, 122] on link "Fuel [MEDICAL_DATA] Laboratory Conference" at bounding box center [130, 122] width 94 height 6
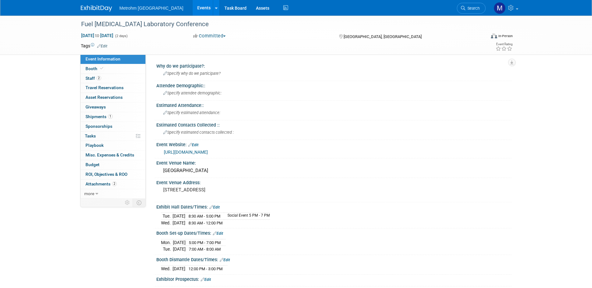
click at [112, 62] on link "Event Information" at bounding box center [113, 59] width 65 height 9
click at [113, 66] on link "Booth" at bounding box center [113, 68] width 65 height 9
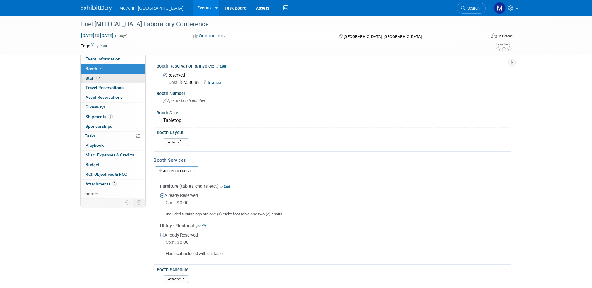
click at [113, 76] on link "2 Staff 2" at bounding box center [113, 78] width 65 height 9
